Goal: Find specific page/section: Find specific page/section

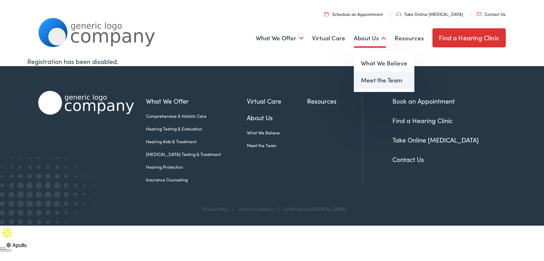
click at [376, 80] on link "Meet the Team" at bounding box center [384, 80] width 61 height 17
